Goal: Find specific page/section: Find specific page/section

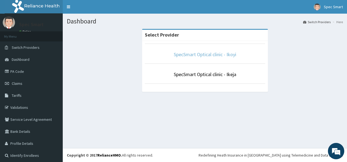
click at [194, 53] on link "SpecSmart Optical clinic - Ikoyi" at bounding box center [205, 54] width 63 height 6
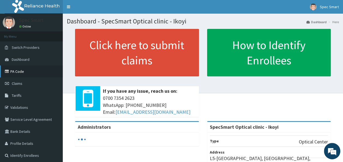
click at [34, 71] on link "PA Code" at bounding box center [31, 72] width 63 height 12
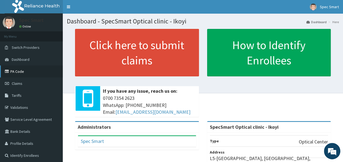
click at [25, 70] on link "PA Code" at bounding box center [31, 72] width 63 height 12
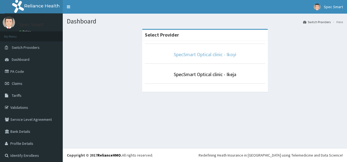
click at [229, 55] on link "SpecSmart Optical clinic - Ikoyi" at bounding box center [205, 54] width 63 height 6
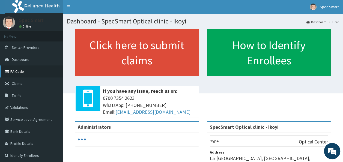
click at [22, 73] on link "PA Code" at bounding box center [31, 72] width 63 height 12
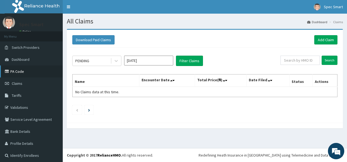
click at [29, 73] on link "PA Code" at bounding box center [31, 72] width 63 height 12
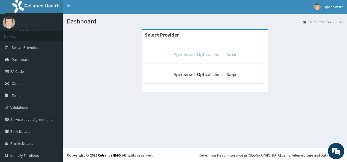
click at [218, 55] on link "SpecSmart Optical clinic - Ikoyi" at bounding box center [205, 54] width 63 height 6
